Goal: Task Accomplishment & Management: Complete application form

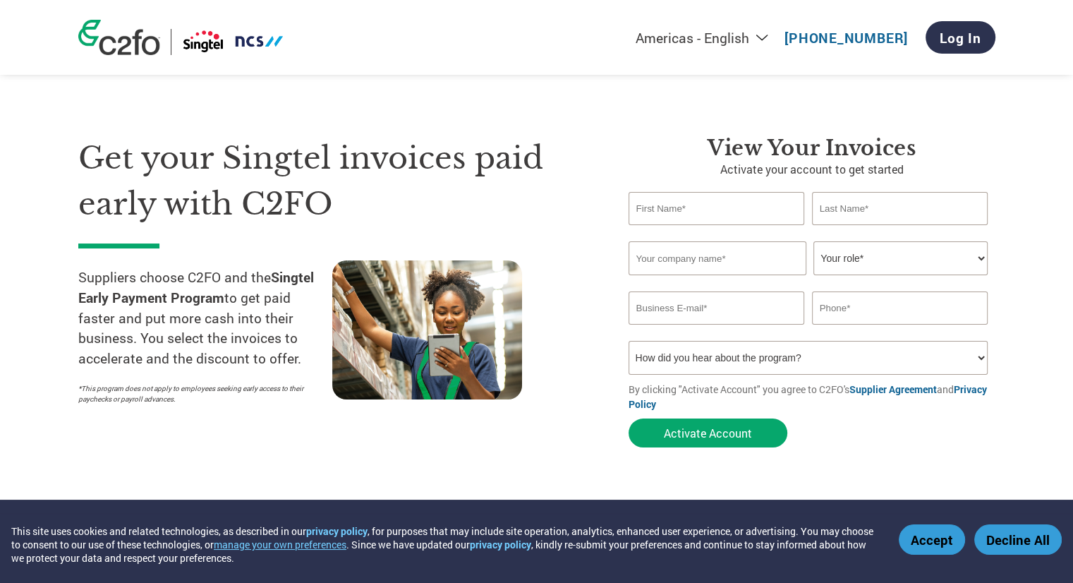
click at [764, 206] on input "text" at bounding box center [717, 208] width 176 height 33
click at [778, 255] on input "text" at bounding box center [718, 258] width 178 height 34
click at [754, 212] on input "text" at bounding box center [717, 208] width 176 height 33
type input "Yin Lok"
click at [866, 203] on input "text" at bounding box center [900, 208] width 176 height 33
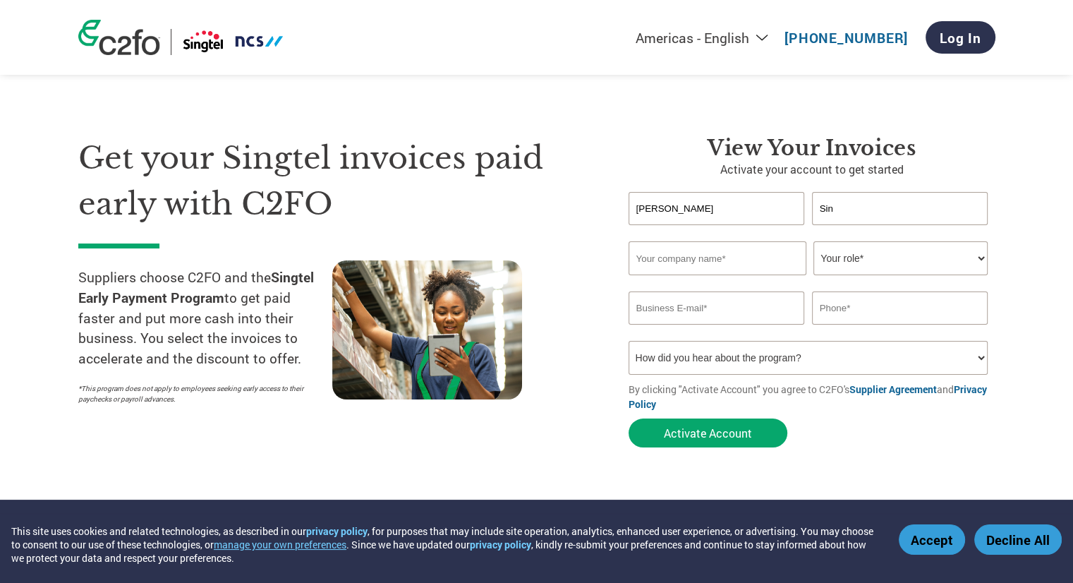
type input "Sin"
click at [765, 258] on input "text" at bounding box center [718, 258] width 178 height 34
type input "WebSatMedia Pte Ltd"
click at [867, 259] on select "Your role* CFO Controller Credit Manager Finance Director Treasurer CEO Preside…" at bounding box center [901, 258] width 174 height 34
select select "OTHER"
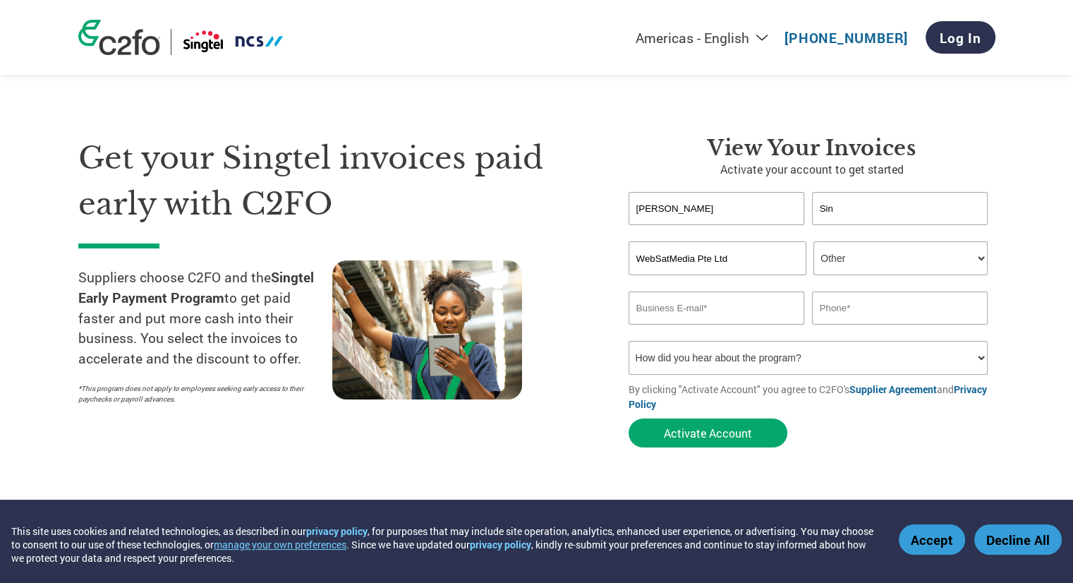
click at [814, 241] on select "Your role* CFO Controller Credit Manager Finance Director Treasurer CEO Preside…" at bounding box center [901, 258] width 174 height 34
click at [684, 299] on input "email" at bounding box center [717, 307] width 176 height 33
click at [864, 312] on input "text" at bounding box center [900, 307] width 176 height 33
click at [1028, 294] on section "Get your Singtel invoices paid early with C2FO Suppliers choose C2FO and the Si…" at bounding box center [536, 277] width 1073 height 443
drag, startPoint x: 683, startPoint y: 210, endPoint x: 533, endPoint y: 208, distance: 150.3
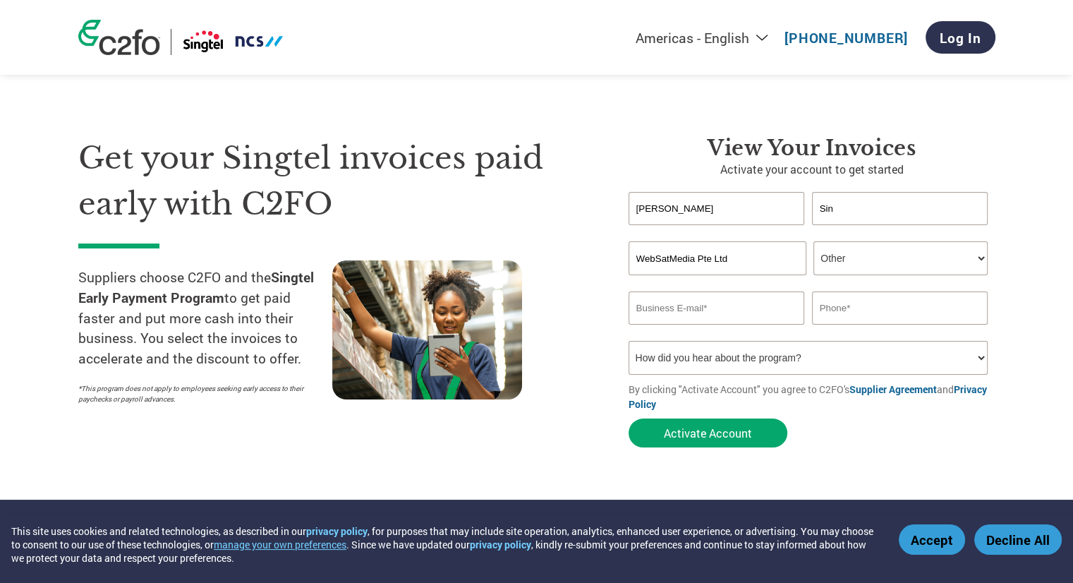
click at [533, 208] on div "Get your Singtel invoices paid early with C2FO Suppliers choose C2FO and the Si…" at bounding box center [536, 266] width 917 height 375
type input "AR"
drag, startPoint x: 853, startPoint y: 214, endPoint x: 728, endPoint y: 207, distance: 124.4
click at [728, 207] on div "AR Sin" at bounding box center [812, 208] width 367 height 33
type input "Team"
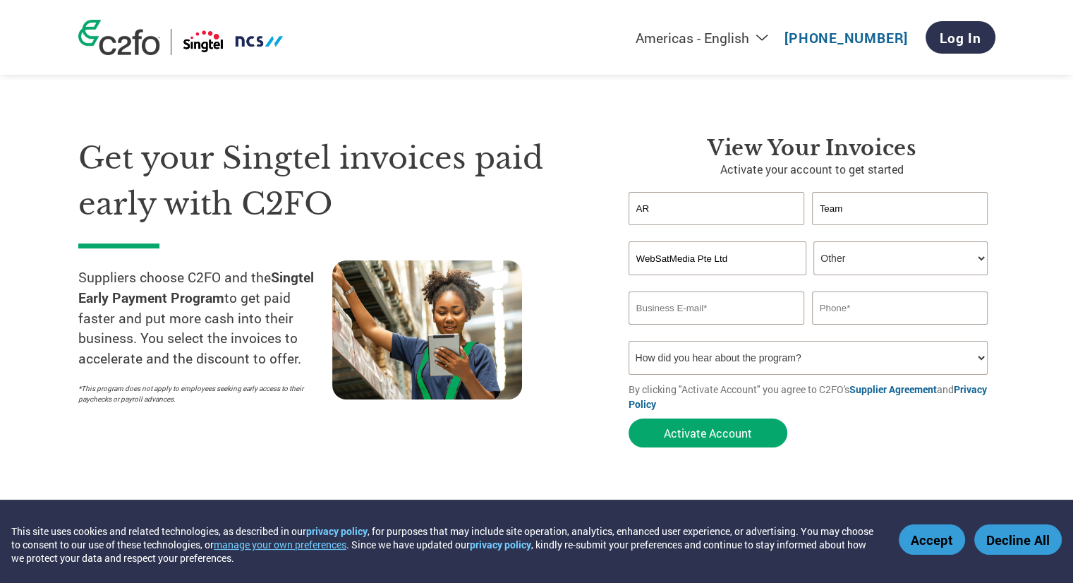
click at [608, 260] on div "View Your Invoices Activate your account to get started AR Team Invalid first n…" at bounding box center [802, 294] width 388 height 319
drag, startPoint x: 666, startPoint y: 210, endPoint x: 448, endPoint y: 193, distance: 218.8
click at [448, 193] on div "Get your Singtel invoices paid early with C2FO Suppliers choose C2FO and the Si…" at bounding box center [536, 266] width 917 height 375
drag, startPoint x: 880, startPoint y: 196, endPoint x: 710, endPoint y: 201, distance: 170.1
click at [710, 201] on div "Team" at bounding box center [812, 208] width 367 height 33
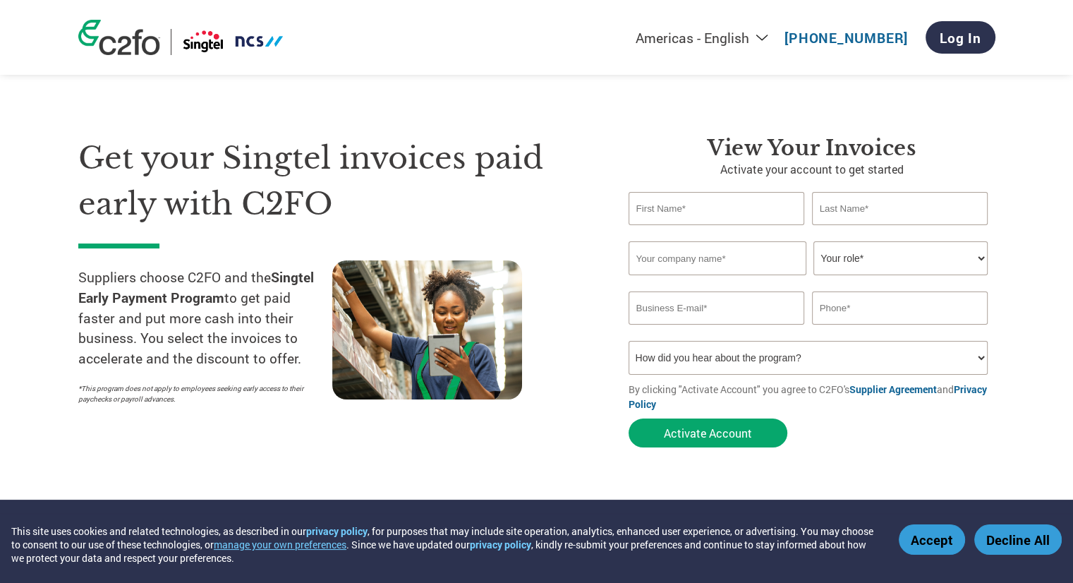
click at [662, 210] on input "text" at bounding box center [717, 208] width 176 height 33
type input "AR Team"
click at [861, 210] on input "text" at bounding box center [900, 208] width 176 height 33
type input "WSM"
click at [745, 249] on input "text" at bounding box center [718, 258] width 178 height 34
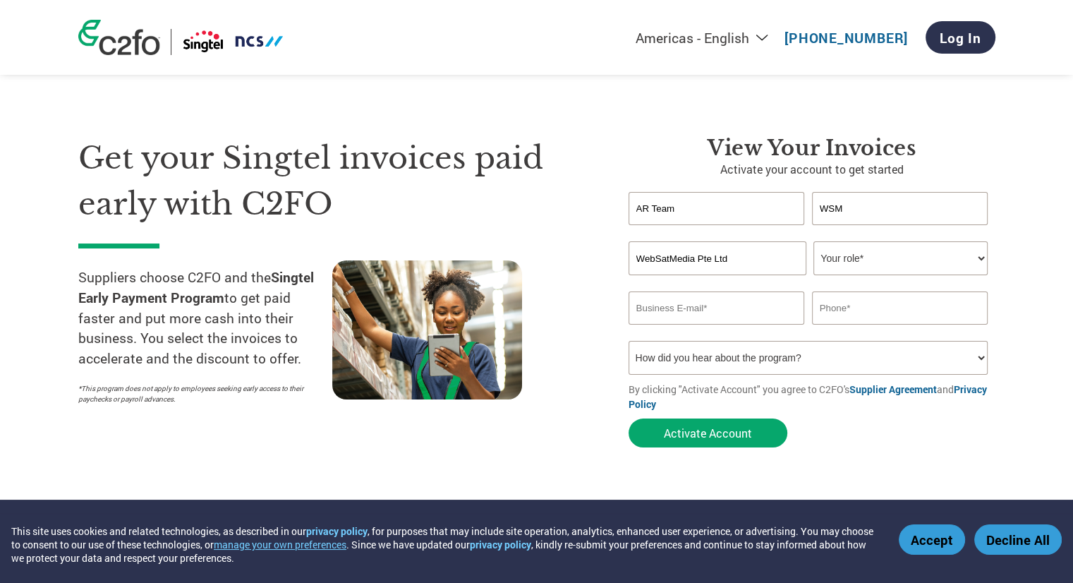
type input "WebSatMedia Pte Ltd"
click at [823, 258] on select "Your role* CFO Controller Credit Manager Finance Director Treasurer CEO Preside…" at bounding box center [901, 258] width 174 height 34
select select "ACCOUNTS_RECEIVABLE"
click at [814, 241] on select "Your role* CFO Controller Credit Manager Finance Director Treasurer CEO Preside…" at bounding box center [901, 258] width 174 height 34
click at [698, 313] on input "email" at bounding box center [717, 307] width 176 height 33
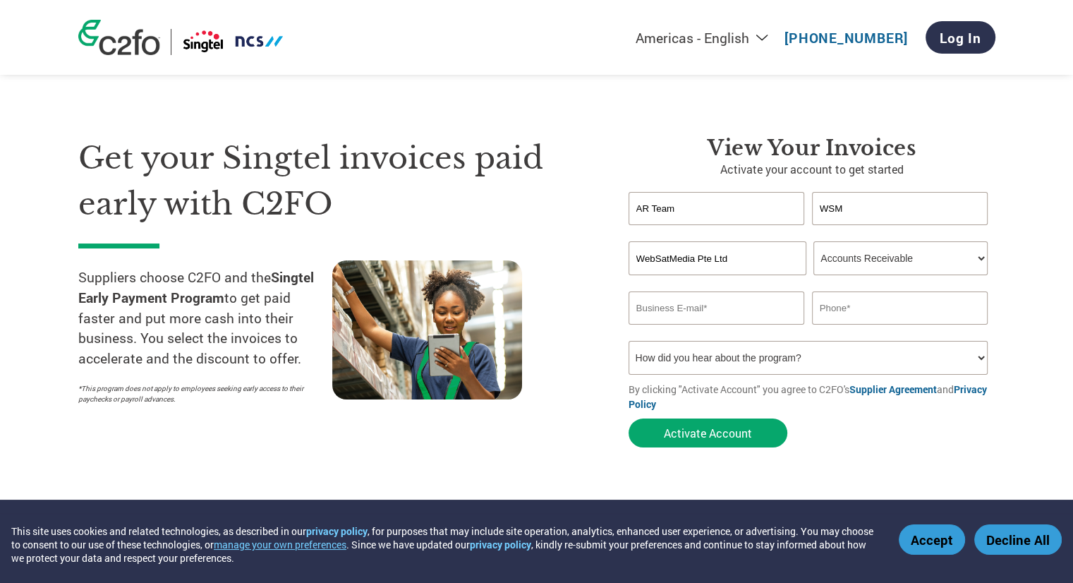
paste input "[EMAIL_ADDRESS][DOMAIN_NAME]"
type input "[EMAIL_ADDRESS][DOMAIN_NAME]"
click at [848, 306] on input "text" at bounding box center [900, 307] width 176 height 33
type input "60190191"
click at [809, 366] on select "How did you hear about the program? Received a letter Email Social Media Online…" at bounding box center [809, 358] width 360 height 34
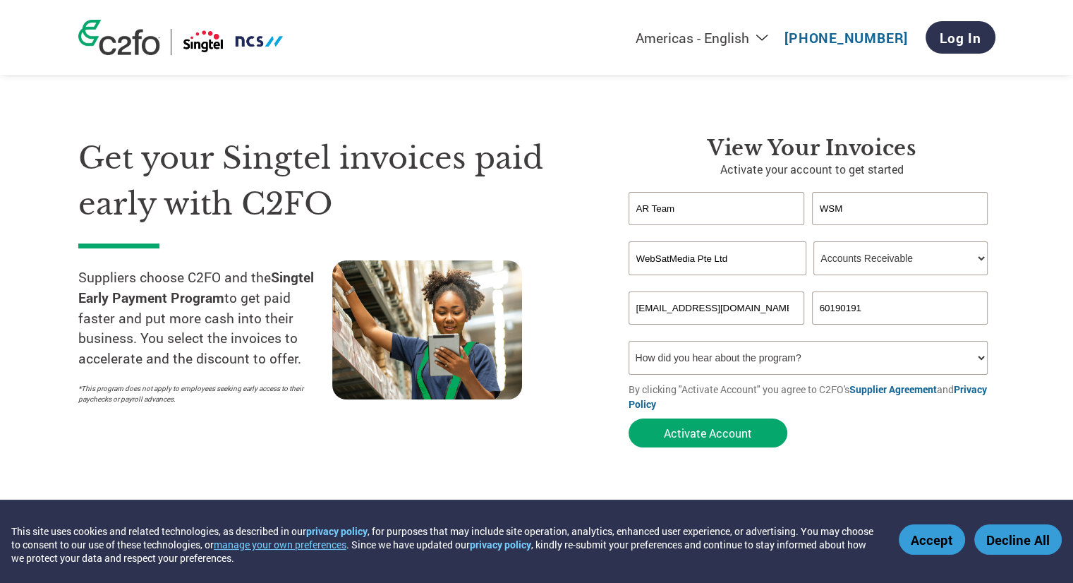
select select "Email"
click at [629, 341] on select "How did you hear about the program? Received a letter Email Social Media Online…" at bounding box center [809, 358] width 360 height 34
click at [855, 471] on section "Get your Singtel invoices paid early with C2FO Suppliers choose C2FO and the Si…" at bounding box center [536, 277] width 1073 height 443
click at [704, 433] on button "Activate Account" at bounding box center [708, 432] width 159 height 29
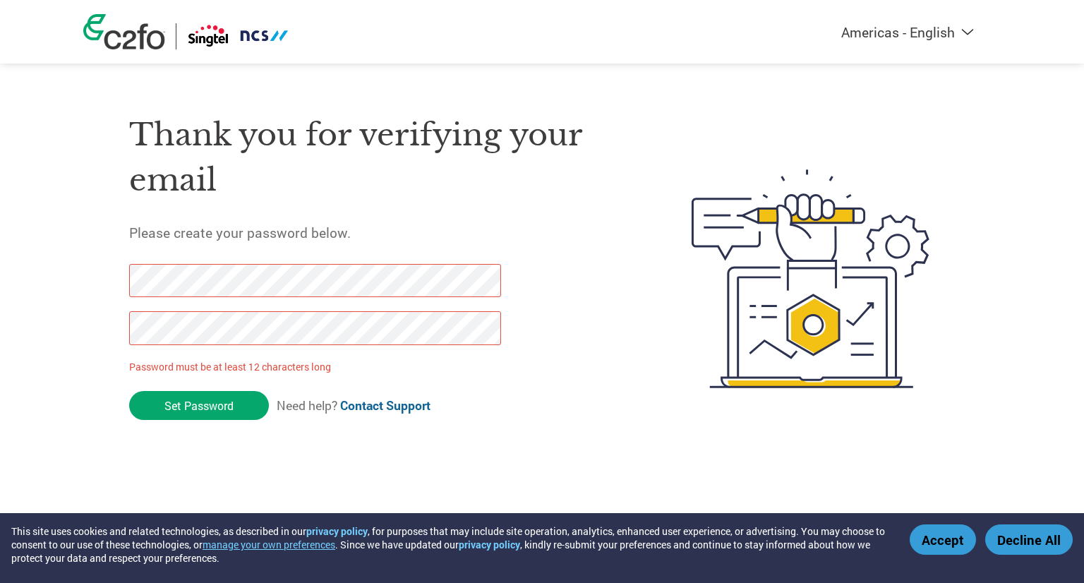
click at [65, 273] on div "Americas - English Américas - Español Américas - Português Amériques - Français…" at bounding box center [542, 222] width 1084 height 445
click at [24, 323] on div "Americas - English Américas - Español Américas - Português Amériques - Français…" at bounding box center [542, 222] width 1084 height 445
click at [16, 337] on div "Americas - English Américas - Español Américas - Português Amériques - Français…" at bounding box center [542, 222] width 1084 height 445
click at [172, 417] on input "Set Password" at bounding box center [199, 405] width 140 height 29
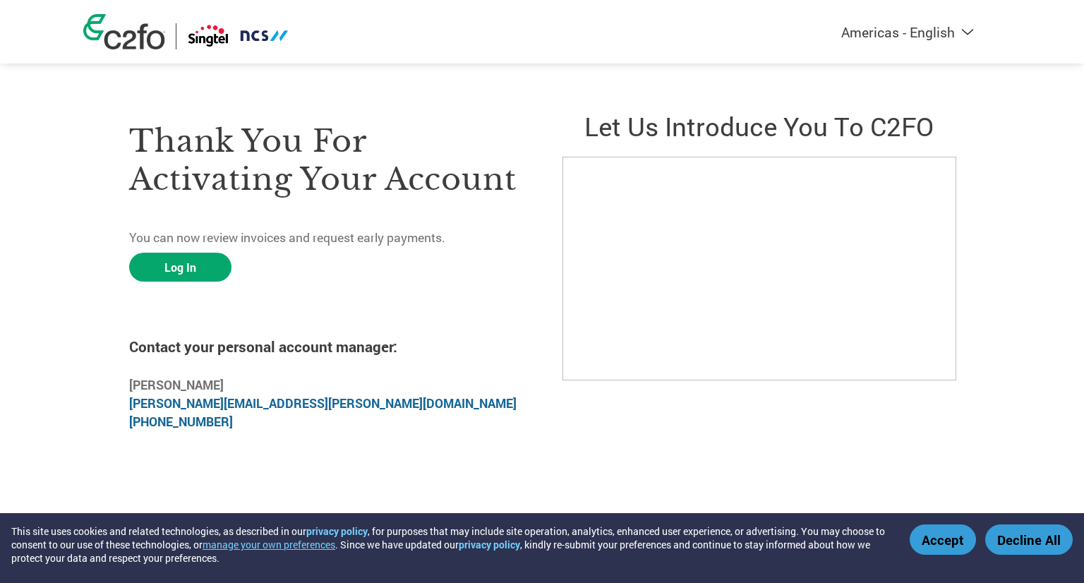
drag, startPoint x: 423, startPoint y: 450, endPoint x: 412, endPoint y: 446, distance: 12.1
click at [423, 450] on html "This site uses cookies and related technologies, as described in our privacy po…" at bounding box center [542, 239] width 1084 height 479
click at [195, 267] on link "Log In" at bounding box center [180, 267] width 102 height 29
